Goal: Task Accomplishment & Management: Manage account settings

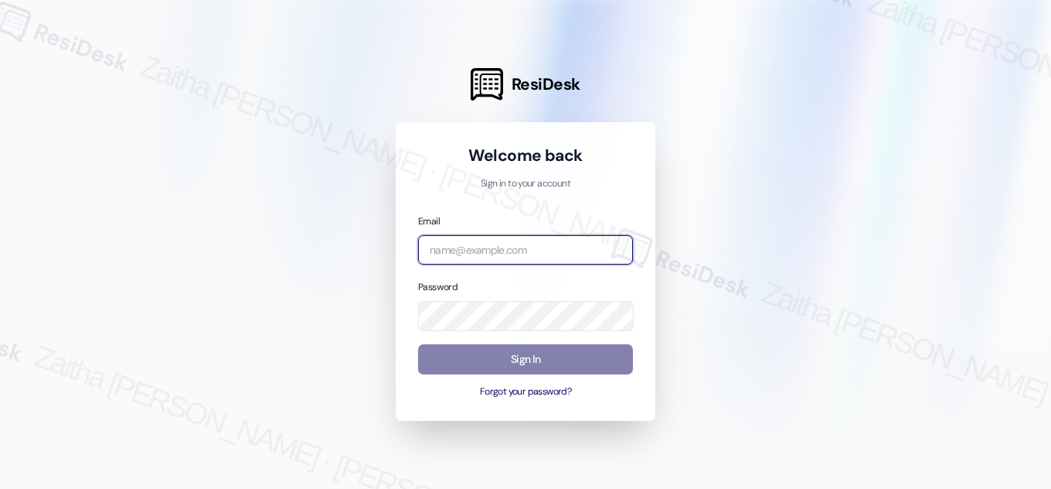
click at [472, 253] on input "email" at bounding box center [525, 250] width 215 height 30
type input "automated-surveys-park_properties-zaitha.mae.[PERSON_NAME]@park_[DOMAIN_NAME]"
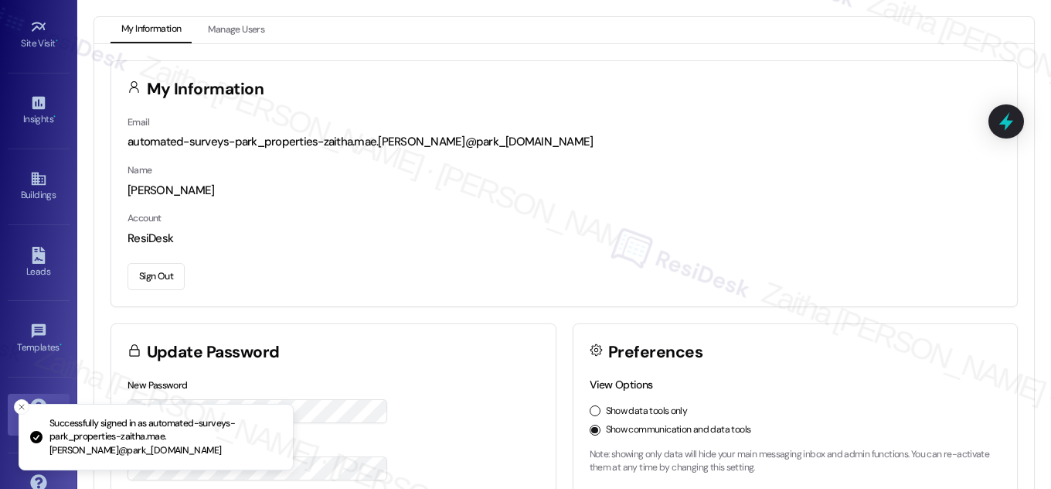
scroll to position [243, 0]
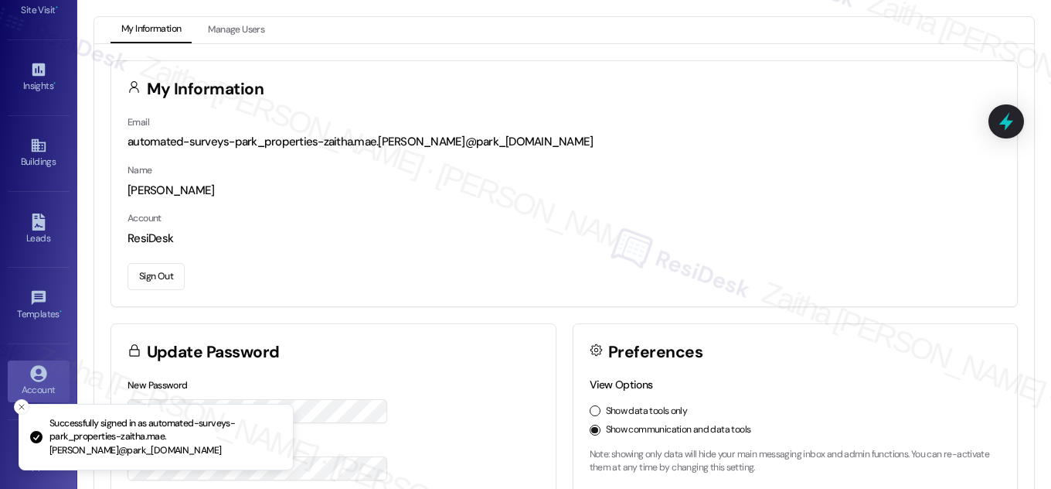
click at [160, 274] on button "Sign Out" at bounding box center [156, 276] width 57 height 27
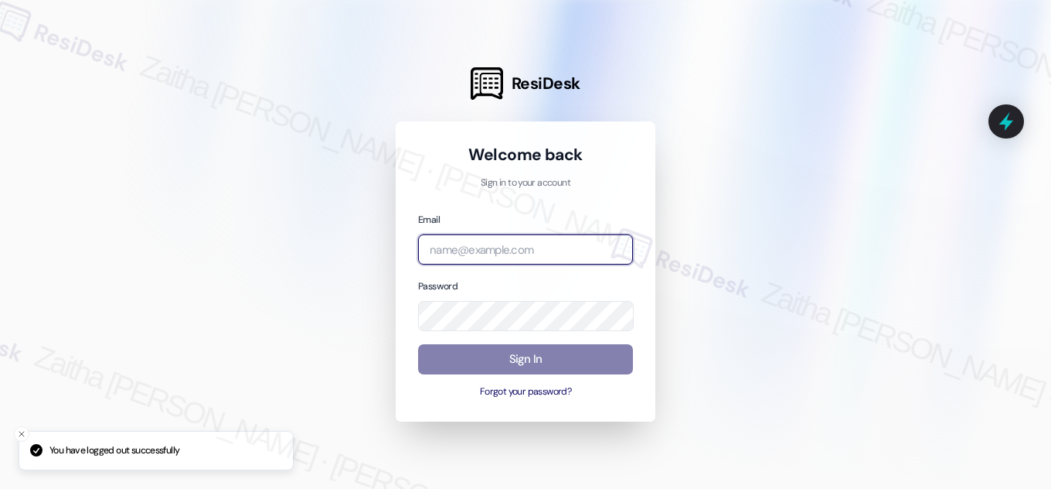
click at [465, 247] on input "email" at bounding box center [525, 249] width 215 height 30
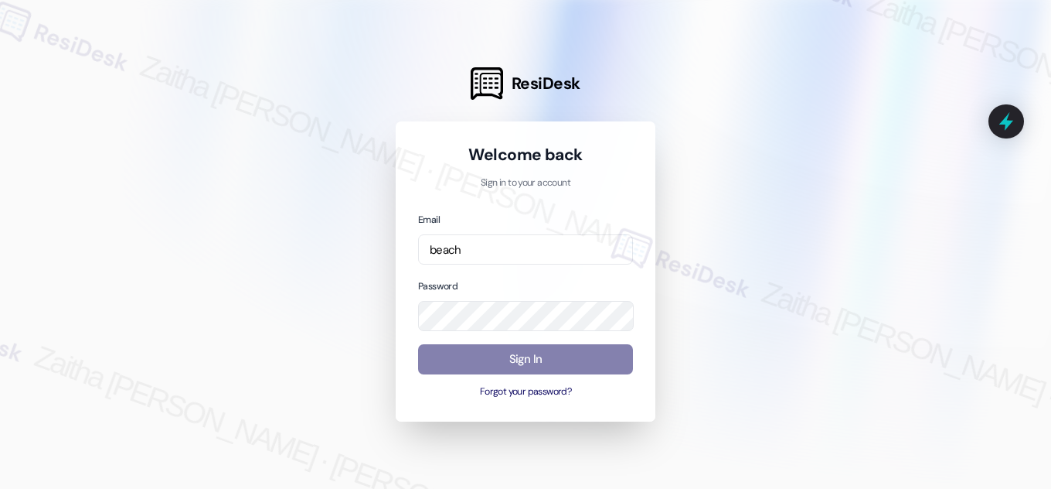
click at [249, 90] on div at bounding box center [525, 244] width 1051 height 489
click at [501, 240] on input "beach" at bounding box center [525, 249] width 215 height 30
type input "[EMAIL_ADDRESS][PERSON_NAME][DOMAIN_NAME]"
